Goal: Information Seeking & Learning: Learn about a topic

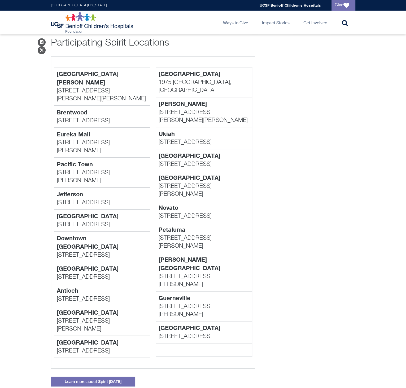
scroll to position [470, 0]
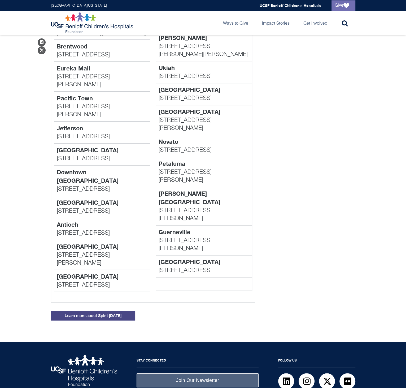
click at [115, 311] on link "Learn more about Spirit Halloween" at bounding box center [93, 316] width 84 height 10
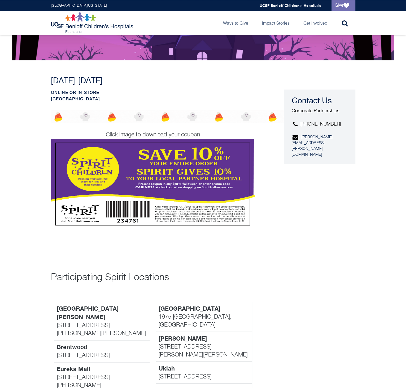
scroll to position [164, 0]
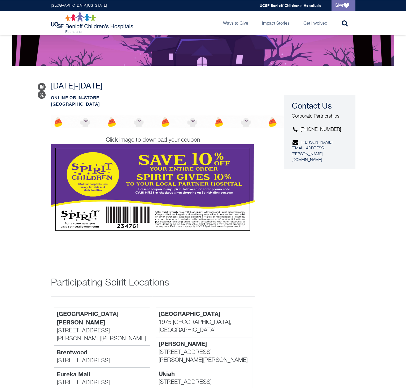
click at [320, 188] on div "Share on Facebook Share on Twitter October 1-31, 2025 Online or in-store United…" at bounding box center [203, 350] width 304 height 569
click at [249, 83] on p "October 1-31, 2025" at bounding box center [153, 87] width 204 height 10
click at [276, 53] on link "Publications" at bounding box center [286, 52] width 56 height 10
drag, startPoint x: 308, startPoint y: 180, endPoint x: 296, endPoint y: 63, distance: 117.2
click at [310, 174] on div "Share on Facebook Share on Twitter October 1-31, 2025 Online or in-store United…" at bounding box center [203, 350] width 304 height 569
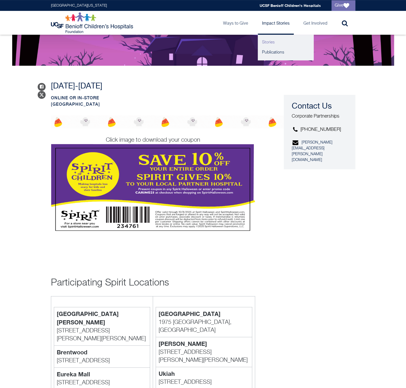
click at [277, 42] on link "Stories" at bounding box center [286, 42] width 56 height 10
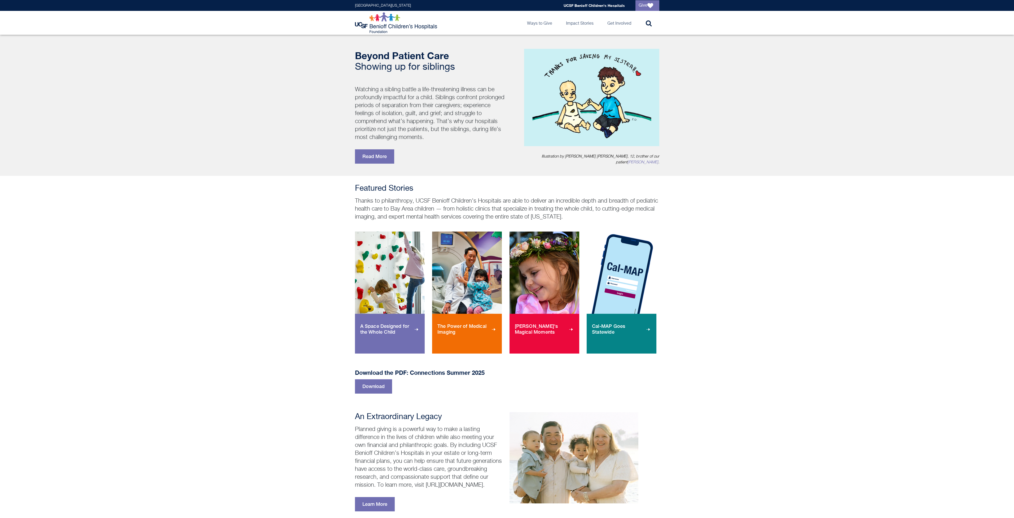
scroll to position [89, 0]
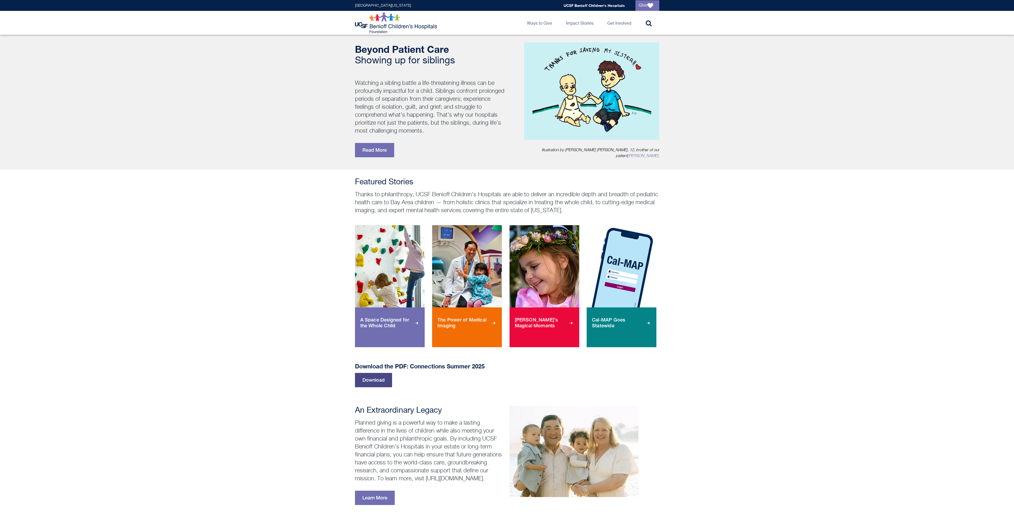
click at [372, 380] on link "Download" at bounding box center [373, 380] width 37 height 14
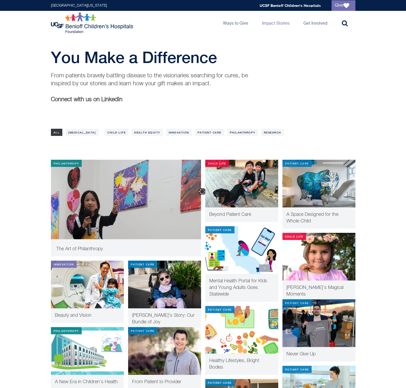
click at [152, 136] on div "Options All COVID-19 General Child Life Health Equity Innovation Patient Care P…" at bounding box center [203, 135] width 314 height 18
click at [192, 131] on div "Join our community Read stories of courage, learn about groundbreaking advancem…" at bounding box center [202, 180] width 95 height 133
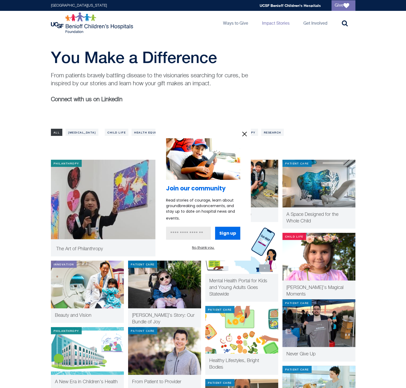
click at [215, 116] on div at bounding box center [203, 194] width 406 height 388
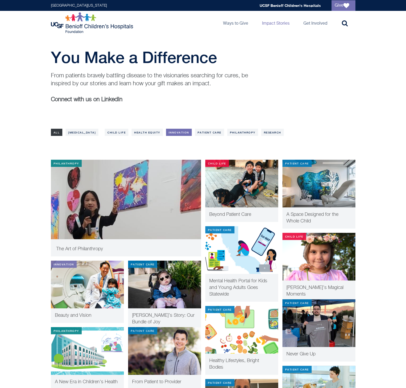
click at [191, 132] on link "Innovation" at bounding box center [179, 132] width 26 height 7
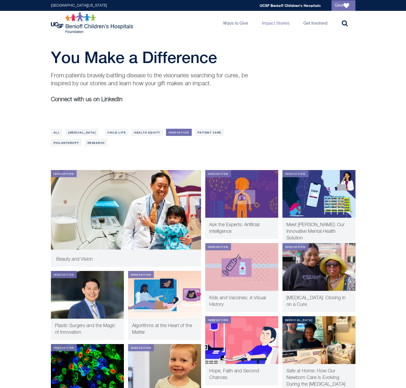
click at [193, 148] on div "Options All COVID-19 General Child Life Health Equity Innovation Patient Care P…" at bounding box center [203, 140] width 314 height 29
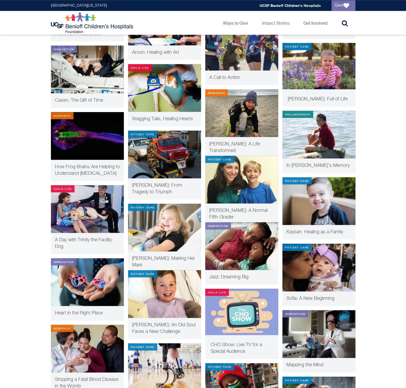
scroll to position [2072, 0]
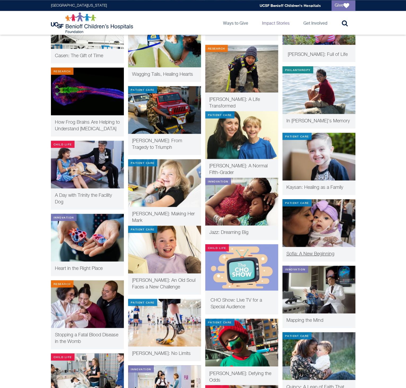
click at [315, 220] on img at bounding box center [318, 223] width 73 height 48
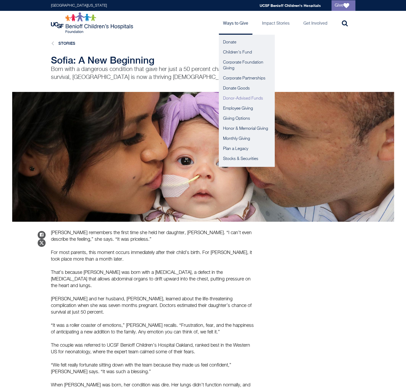
click at [233, 98] on link "Donor-Advised Funds" at bounding box center [247, 99] width 56 height 10
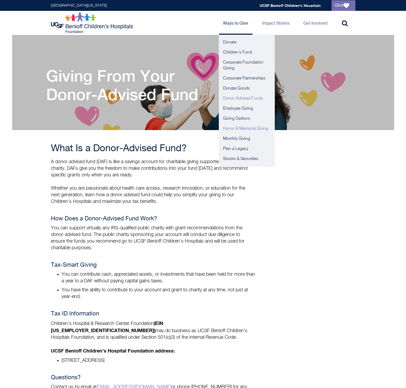
click at [240, 131] on link "Honor & Memorial Giving" at bounding box center [247, 129] width 56 height 10
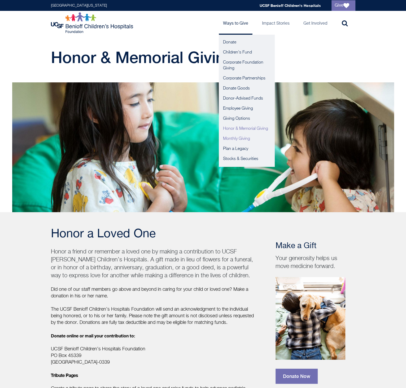
click at [242, 137] on link "Monthly Giving" at bounding box center [247, 139] width 56 height 10
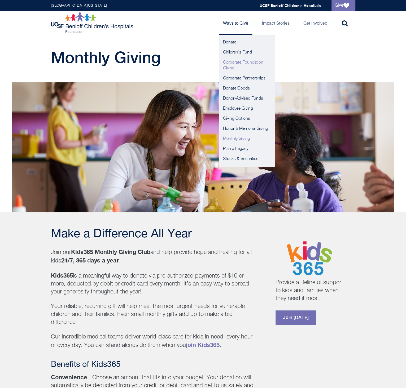
click at [247, 61] on link "Corporate Foundation Giving" at bounding box center [247, 66] width 56 height 16
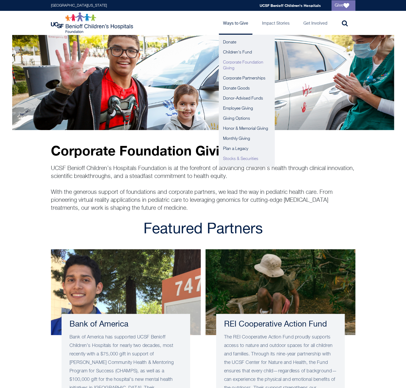
click at [253, 162] on link "Stocks & Securities" at bounding box center [247, 159] width 56 height 10
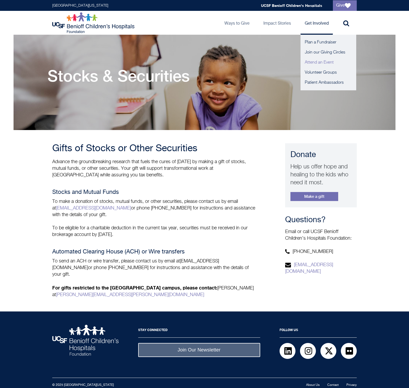
click at [326, 63] on link "Attend an Event" at bounding box center [328, 63] width 56 height 10
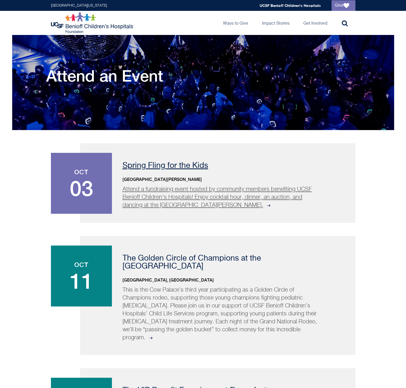
click at [160, 171] on div "Spring Fling for the Kids [GEOGRAPHIC_DATA][PERSON_NAME] Attend a fundraising e…" at bounding box center [217, 182] width 275 height 79
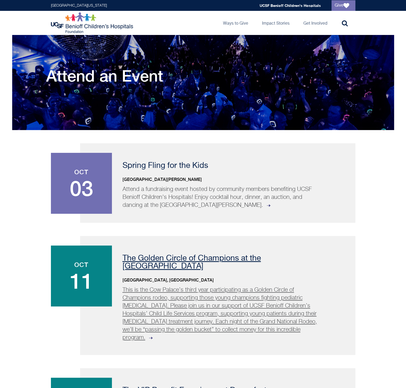
click at [176, 263] on p "The Golden Circle of Champions at the Grand National Rodeo" at bounding box center [231, 263] width 219 height 16
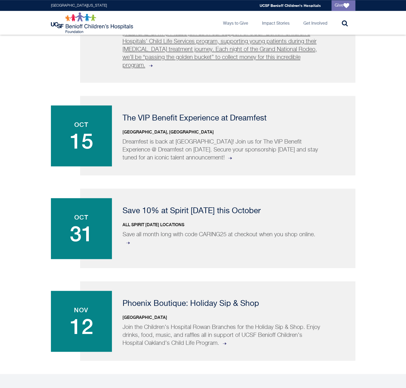
scroll to position [293, 0]
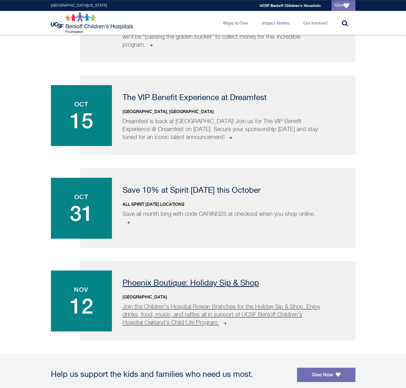
click at [131, 280] on p "Phoenix Boutique: Holiday Sip & Shop" at bounding box center [231, 284] width 219 height 8
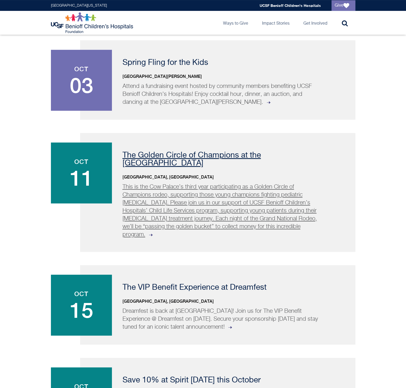
scroll to position [0, 0]
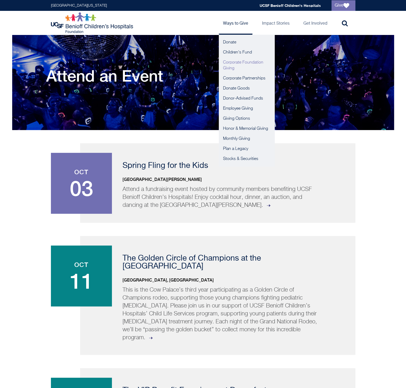
click at [231, 67] on link "Corporate Foundation Giving" at bounding box center [247, 66] width 56 height 16
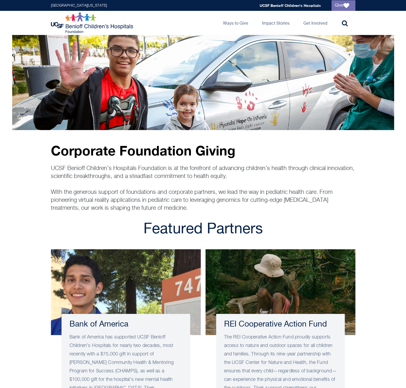
click at [349, 164] on div "Corporate Foundation Giving UCSF Benioff Children’s Hospitals Foundation is at …" at bounding box center [203, 177] width 314 height 69
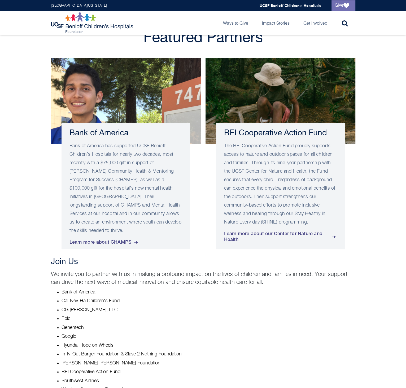
scroll to position [4, 0]
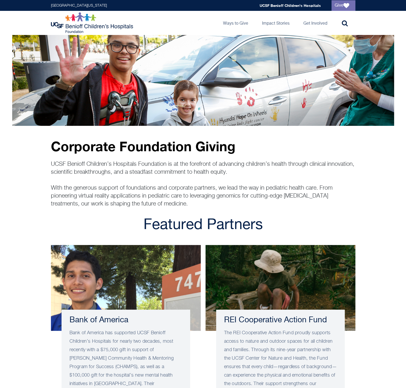
click at [395, 20] on header "[GEOGRAPHIC_DATA][US_STATE] Global navigation [GEOGRAPHIC_DATA] Give [GEOGRAPHI…" at bounding box center [203, 17] width 406 height 35
click at [17, 20] on header "[GEOGRAPHIC_DATA][US_STATE] Global navigation [GEOGRAPHIC_DATA] Give [GEOGRAPHI…" at bounding box center [203, 17] width 406 height 35
